Goal: Task Accomplishment & Management: Manage account settings

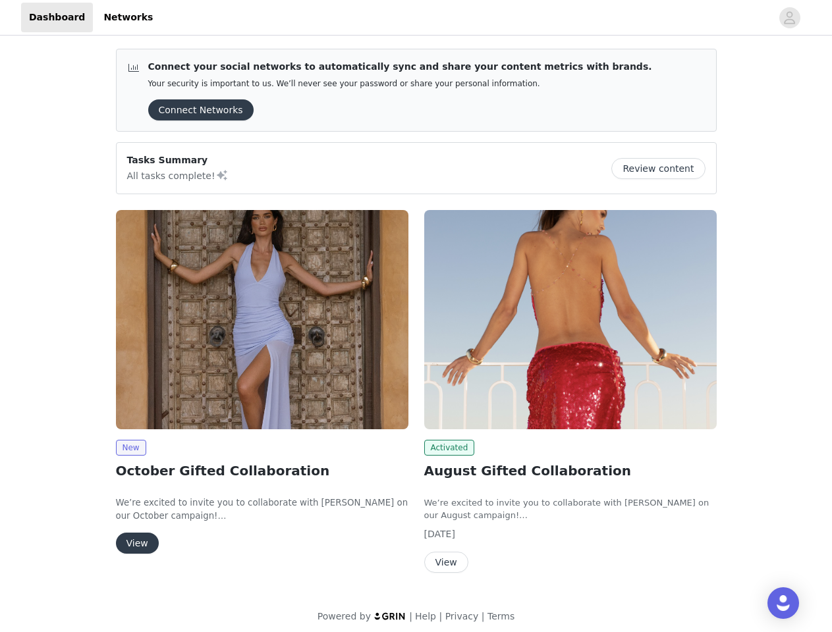
click at [416, 316] on div "Activated August Gifted Collaboration We’re excited to invite you to collaborat…" at bounding box center [570, 394] width 308 height 384
click at [416, 18] on div at bounding box center [466, 18] width 611 height 30
click at [790, 18] on icon "avatar" at bounding box center [789, 17] width 13 height 21
click at [196, 110] on div "Connect your social networks to automatically sync and share your content metri…" at bounding box center [416, 338] width 832 height 601
click at [663, 169] on div "Connect your social networks to automatically sync and share your content metri…" at bounding box center [416, 338] width 832 height 601
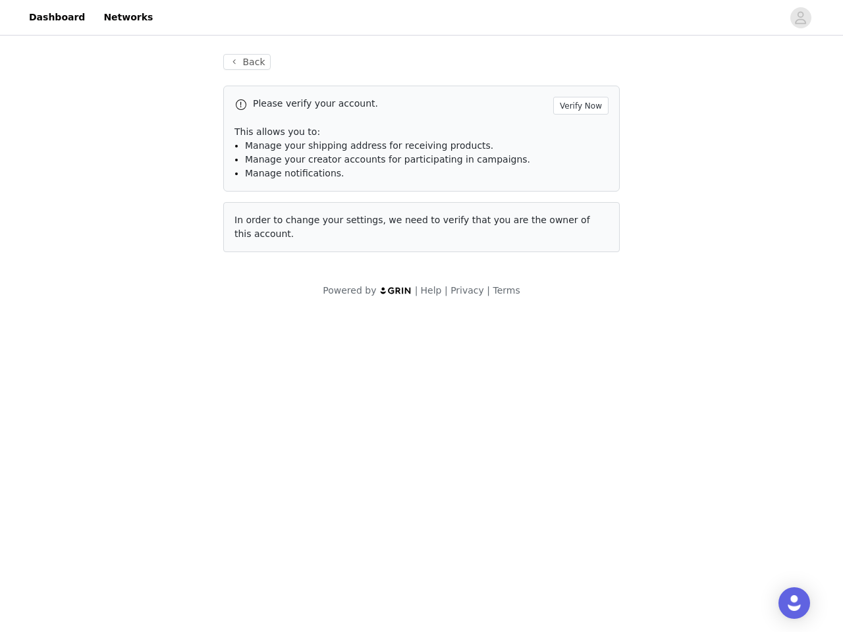
click at [262, 319] on body "Dashboard Networks Back Please verify your account. Verify Now This allows you …" at bounding box center [421, 316] width 843 height 632
click at [130, 448] on body "Dashboard Networks Back Please verify your account. Verify Now This allows you …" at bounding box center [421, 316] width 843 height 632
click at [136, 543] on body "Dashboard Networks Back Please verify your account. Verify Now This allows you …" at bounding box center [421, 316] width 843 height 632
